Goal: Task Accomplishment & Management: Manage account settings

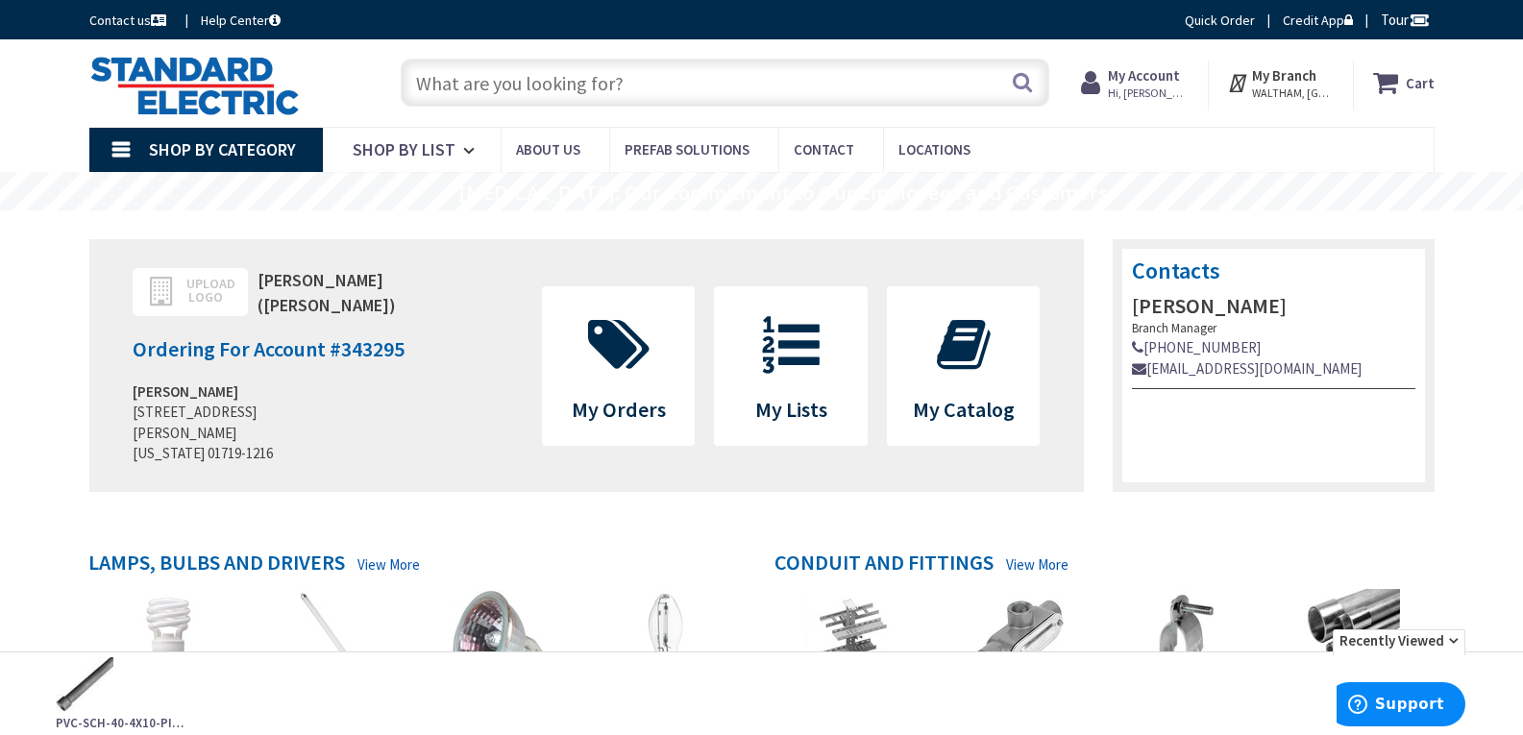
paste input "RA56LS9FSD2W1EWH"
click at [413, 86] on input "RA56LS9FSD2W1EWH" at bounding box center [725, 83] width 649 height 48
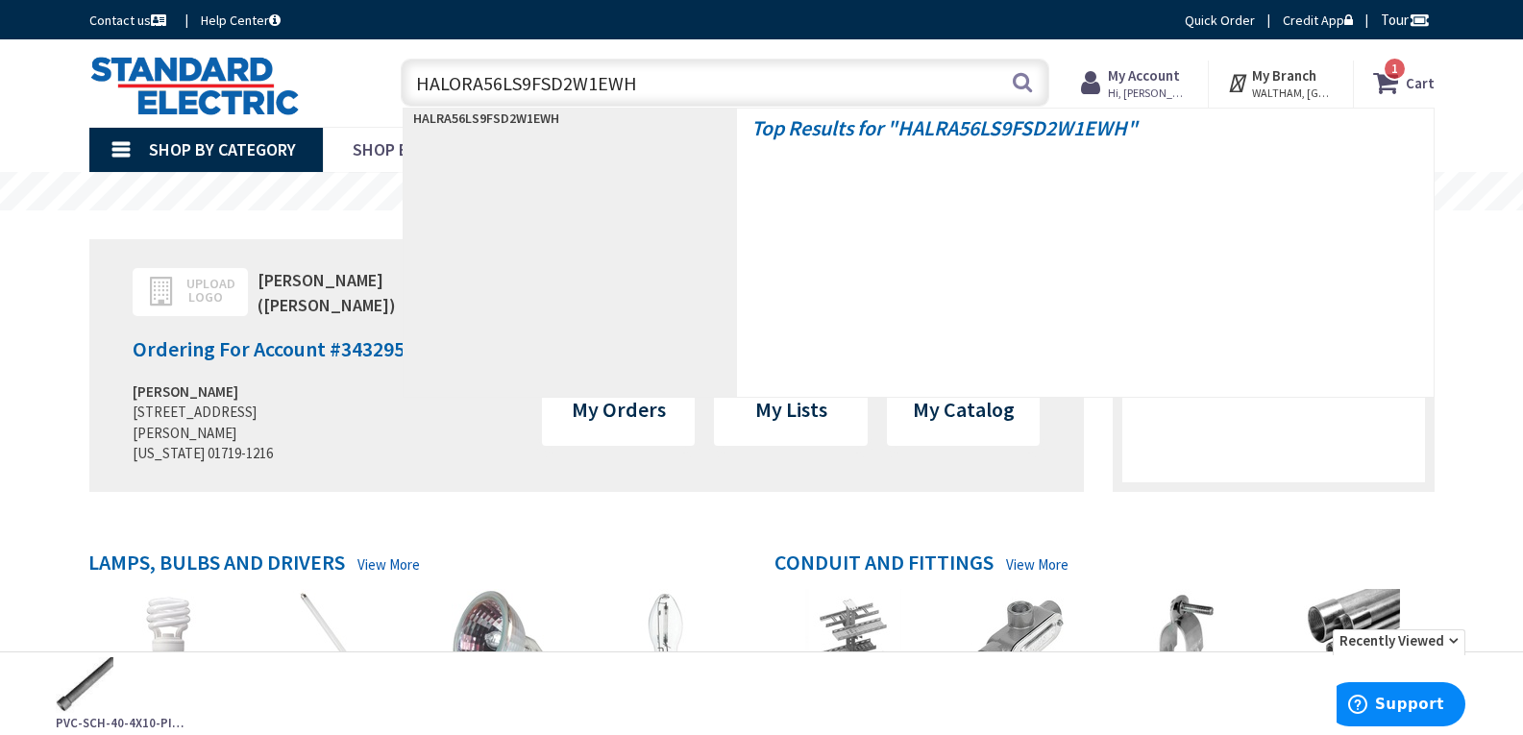
type input "HALO RA56LS9FSD2W1EWH"
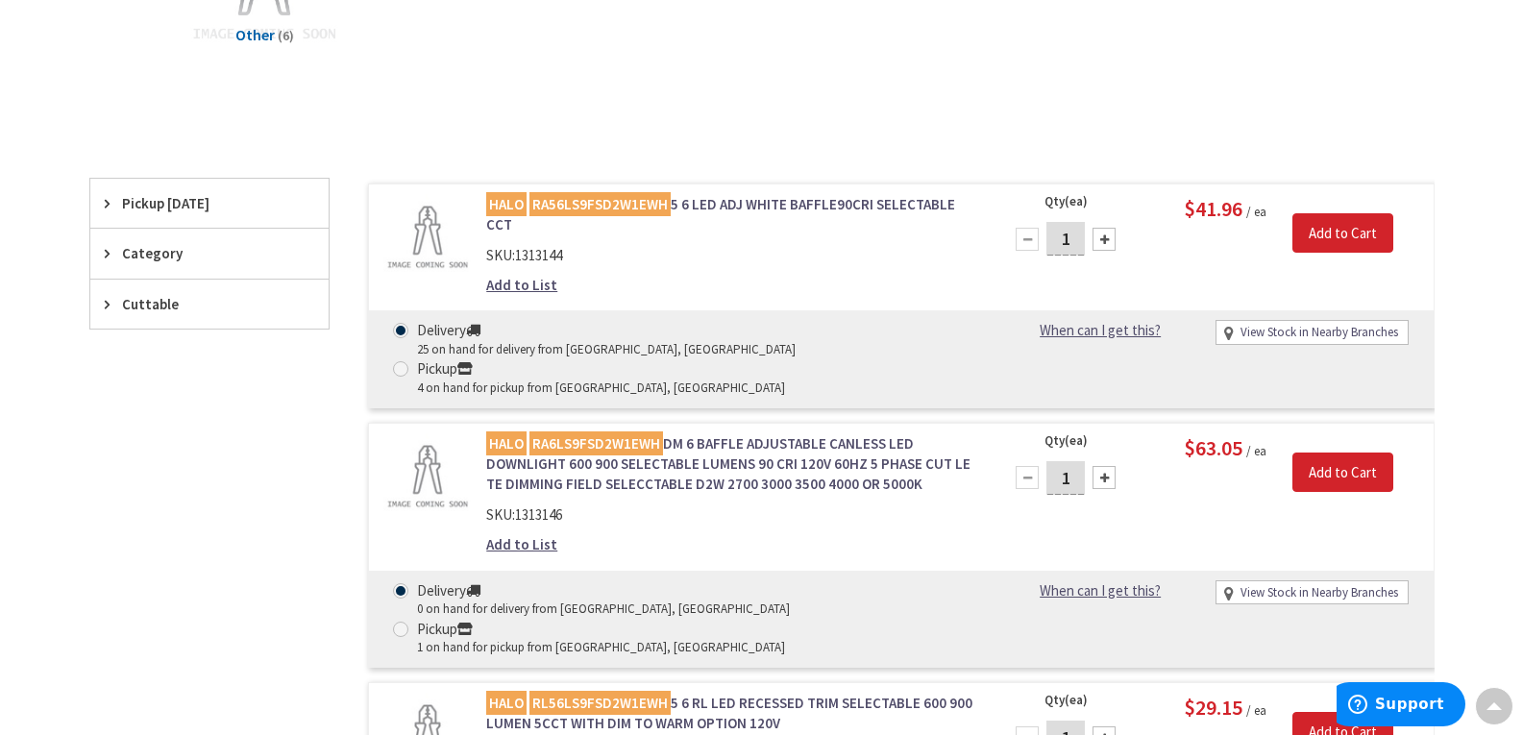
scroll to position [288, 0]
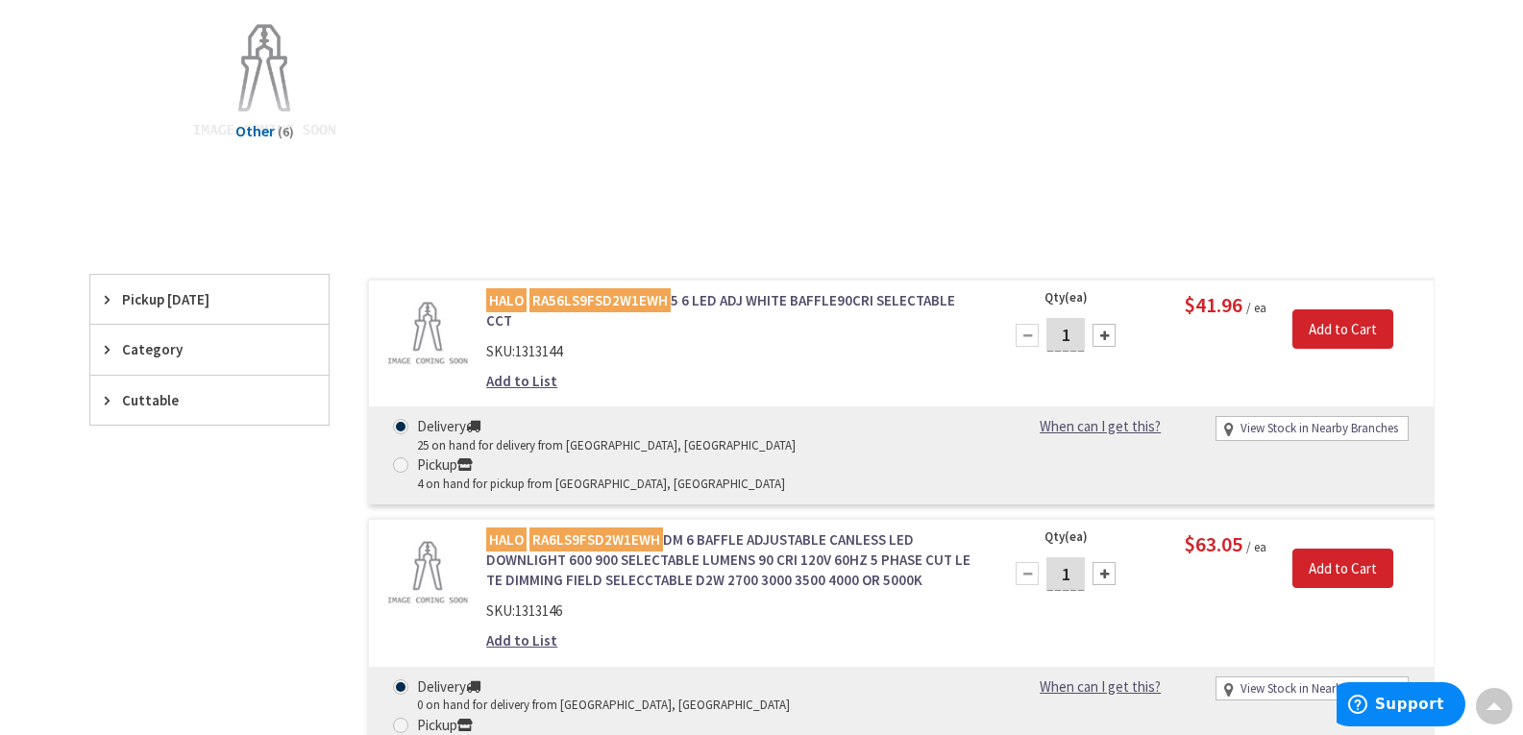
click at [785, 371] on div "Add to List" at bounding box center [730, 381] width 489 height 20
